Goal: Task Accomplishment & Management: Manage account settings

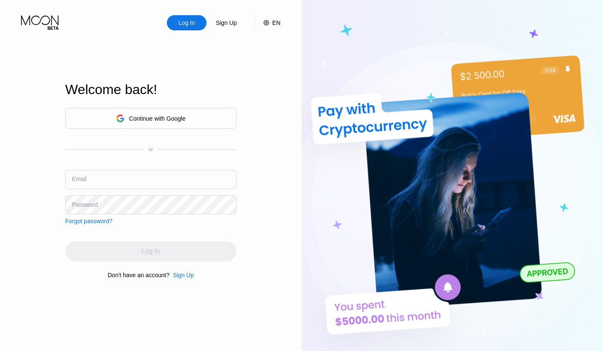
click at [136, 175] on input "text" at bounding box center [150, 179] width 171 height 19
type input "[EMAIL_ADDRESS][DOMAIN_NAME]"
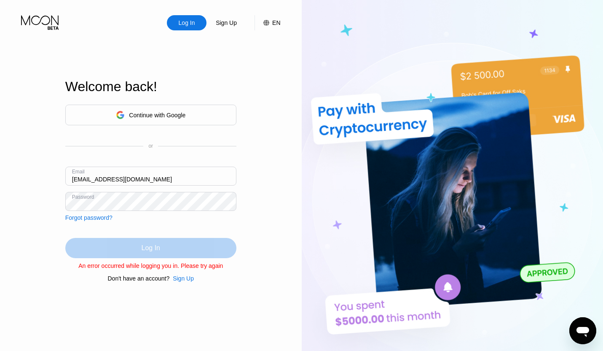
click at [122, 247] on div "Log In" at bounding box center [150, 248] width 171 height 20
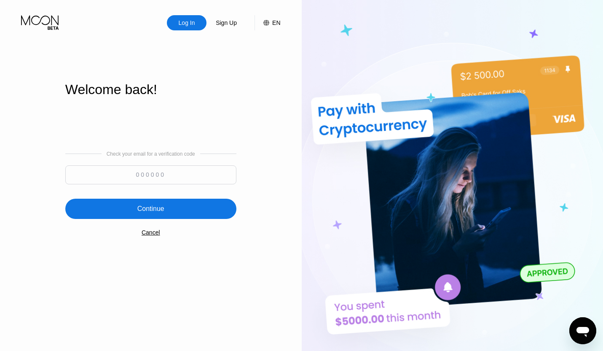
click at [137, 171] on input at bounding box center [150, 174] width 171 height 19
paste input "800616"
type input "800616"
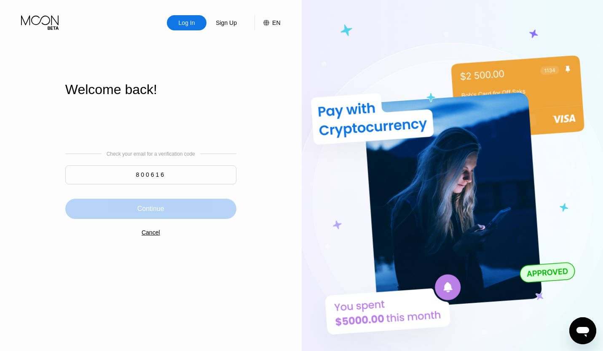
click at [193, 206] on div "Continue" at bounding box center [150, 208] width 171 height 20
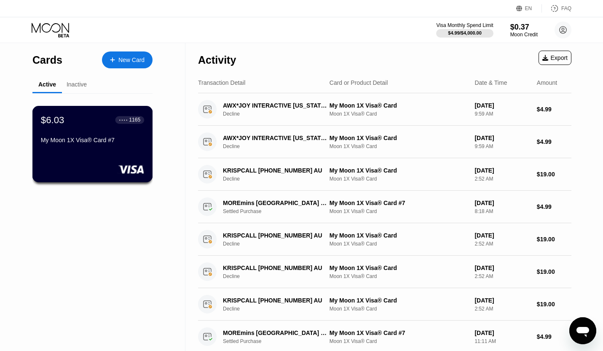
click at [99, 138] on div "$6.03 ● ● ● ● 1165 My Moon 1X Visa® Card #7" at bounding box center [92, 130] width 103 height 32
